Goal: Navigation & Orientation: Find specific page/section

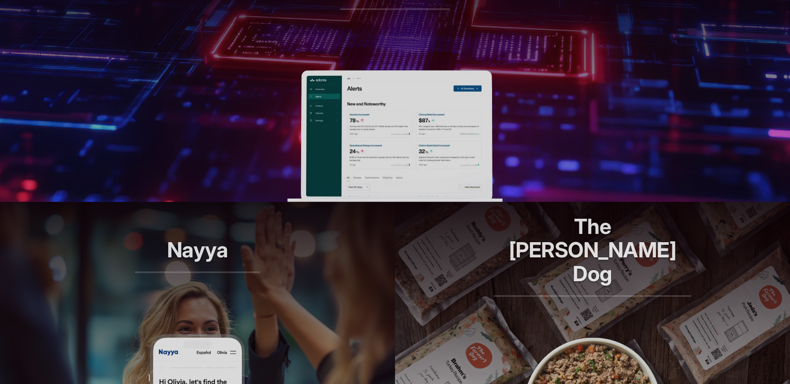
scroll to position [440, 0]
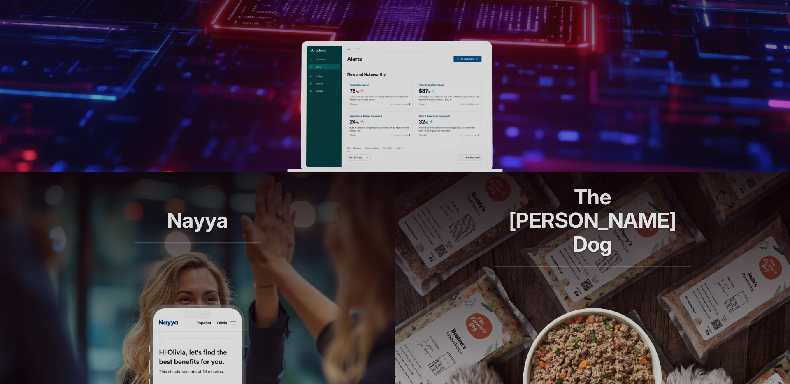
click at [365, 125] on img at bounding box center [394, 107] width 215 height 132
click at [187, 315] on img at bounding box center [197, 370] width 99 height 132
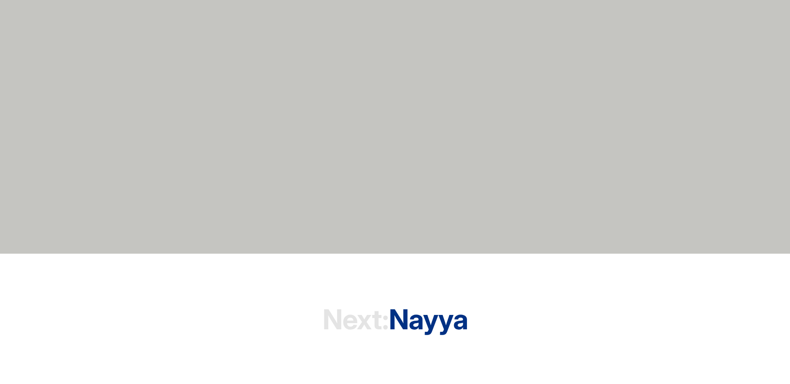
scroll to position [2584, 0]
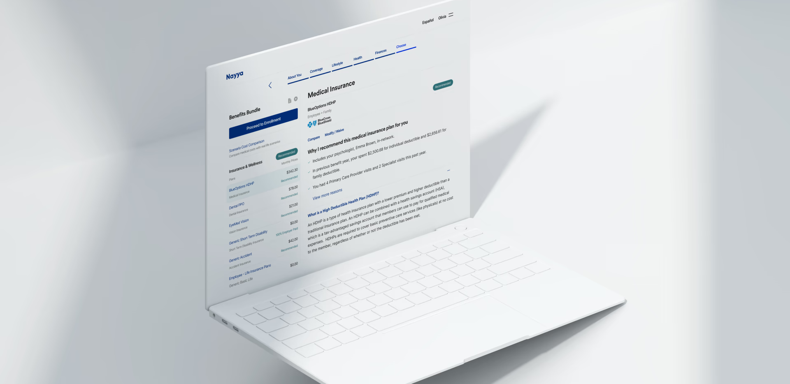
scroll to position [2684, 0]
